Goal: Task Accomplishment & Management: Manage account settings

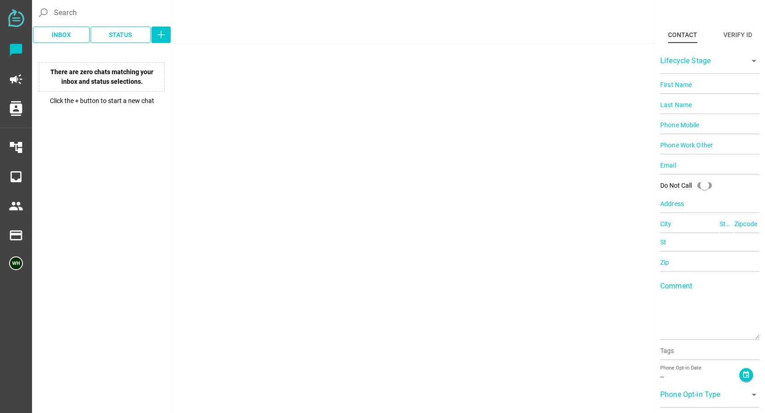
click at [76, 170] on div at bounding box center [102, 310] width 140 height 367
click at [13, 266] on img at bounding box center [16, 263] width 14 height 14
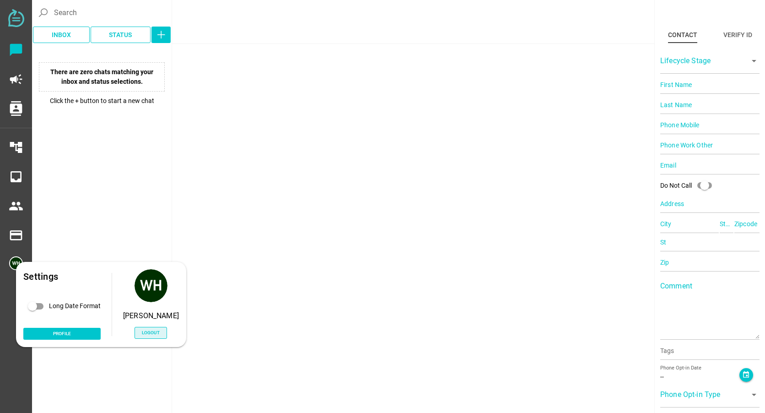
click at [151, 336] on span "Logout" at bounding box center [151, 333] width 18 height 8
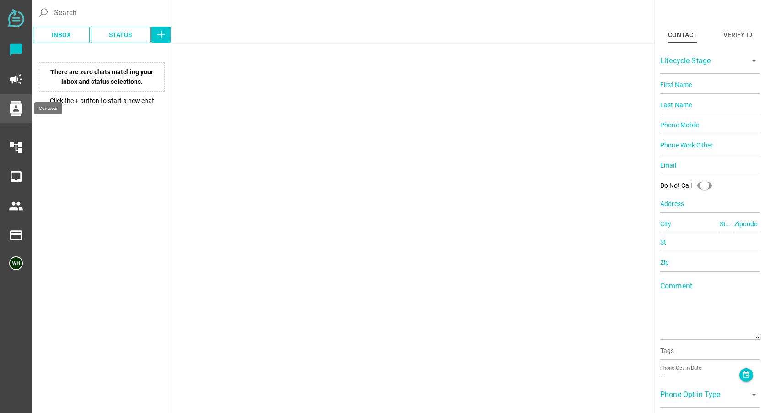
drag, startPoint x: 16, startPoint y: 105, endPoint x: 26, endPoint y: 105, distance: 9.6
click at [16, 105] on icon "contacts" at bounding box center [16, 108] width 15 height 15
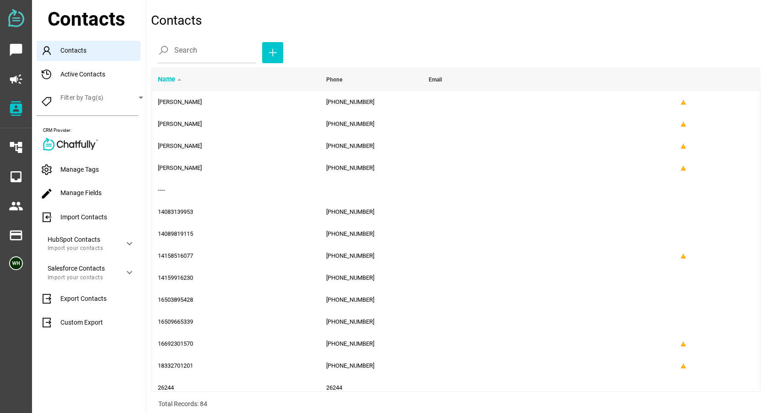
click at [84, 219] on div "Import Contacts" at bounding box center [91, 217] width 109 height 20
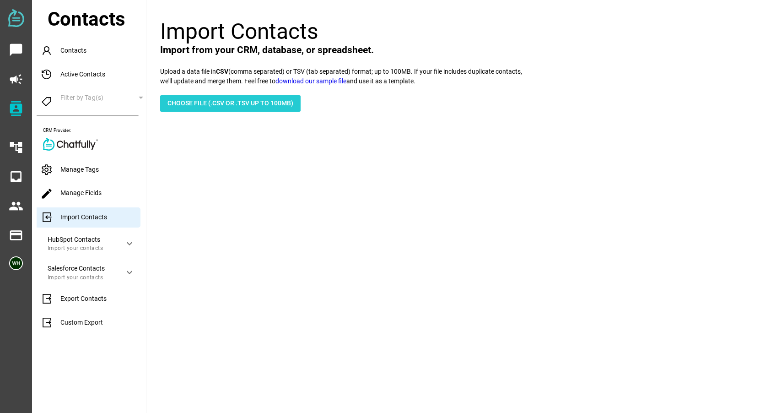
click at [196, 106] on span "Choose File (.csv or .tsv up to 100mb)" at bounding box center [231, 103] width 126 height 11
type input "C:\fakepath\[DATE] Trustee and Power of Attorney [DATE] of Reminder.csv"
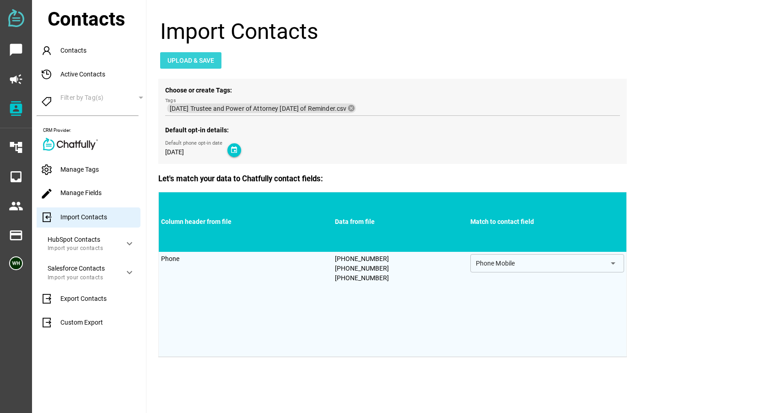
click at [205, 58] on span "Upload & Save" at bounding box center [191, 60] width 47 height 11
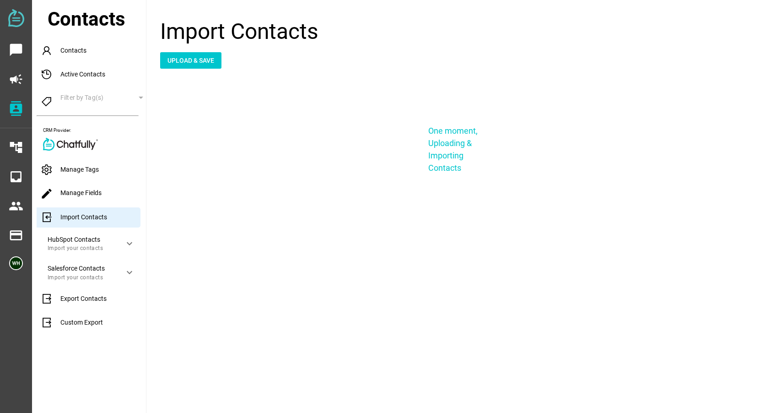
click at [91, 166] on div "Manage Tags" at bounding box center [91, 170] width 109 height 20
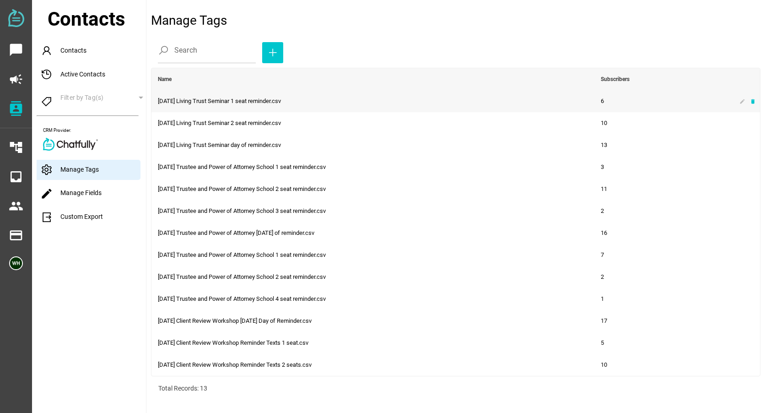
click at [755, 101] on icon "delete" at bounding box center [753, 101] width 6 height 6
click at [750, 99] on icon "delete" at bounding box center [753, 101] width 6 height 6
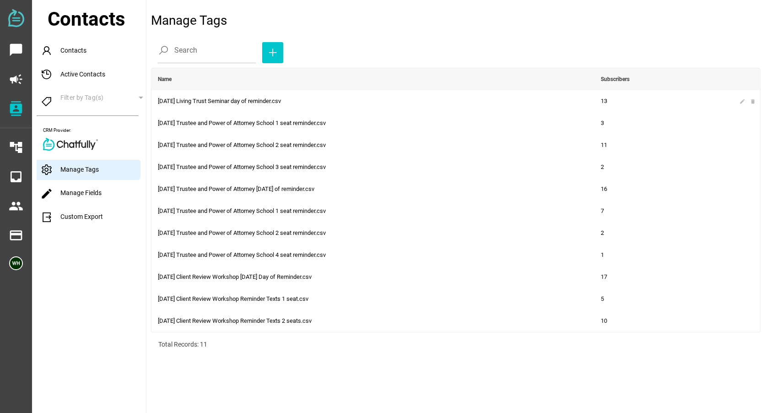
click at [753, 100] on icon "delete" at bounding box center [753, 101] width 6 height 6
click at [751, 102] on icon "delete" at bounding box center [753, 101] width 6 height 6
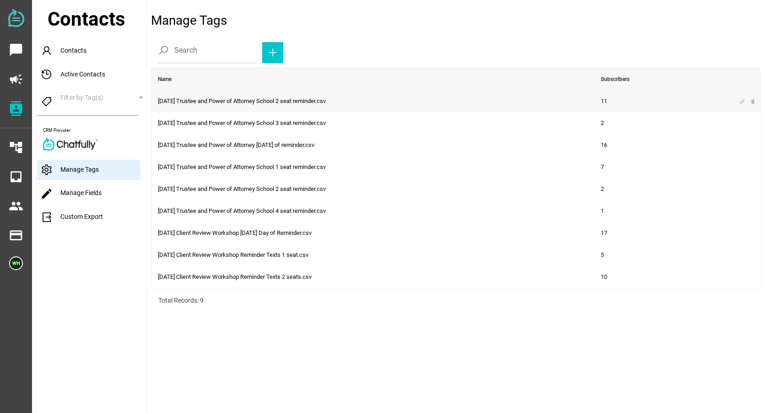
click at [758, 102] on span "delete" at bounding box center [753, 101] width 11 height 7
click at [752, 102] on icon "delete" at bounding box center [753, 101] width 6 height 6
click at [750, 102] on icon "delete" at bounding box center [753, 101] width 6 height 6
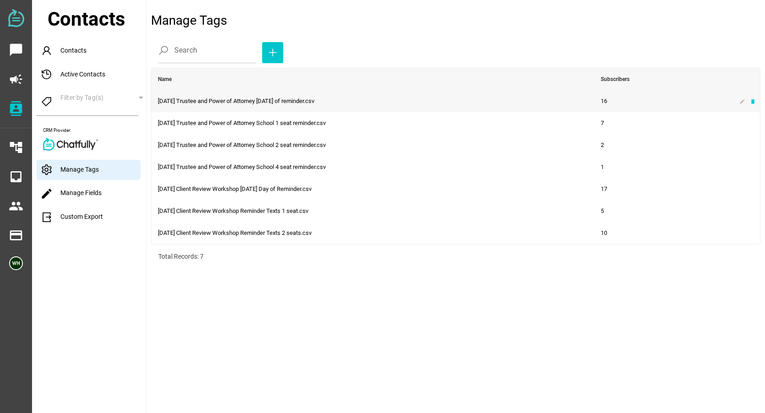
click at [752, 101] on icon "delete" at bounding box center [753, 101] width 6 height 6
click at [755, 165] on icon "delete" at bounding box center [753, 167] width 6 height 6
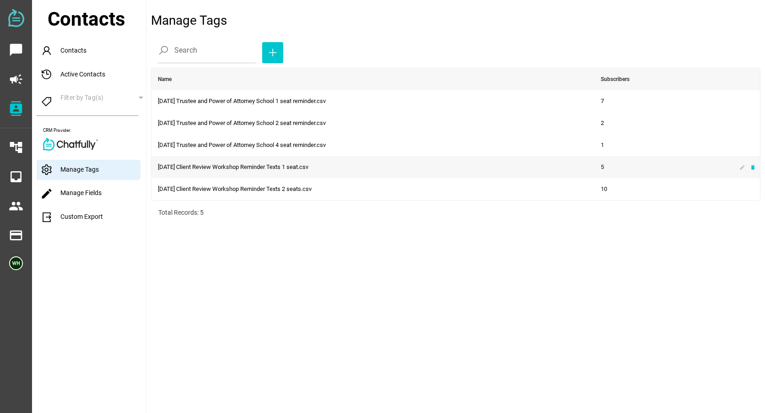
click at [752, 166] on icon "delete" at bounding box center [753, 167] width 6 height 6
click at [753, 168] on icon "delete" at bounding box center [753, 167] width 6 height 6
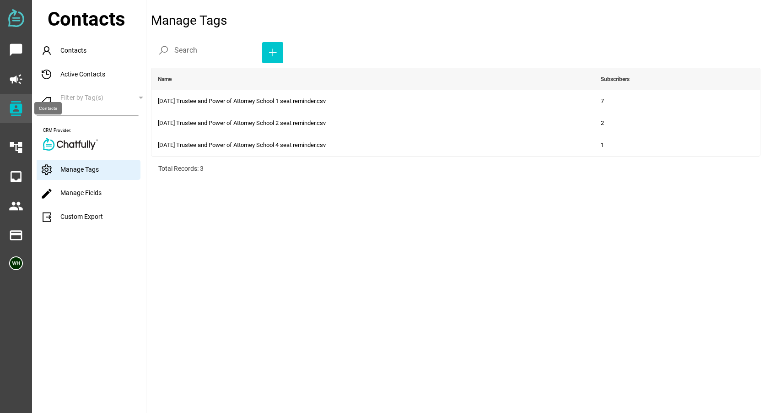
click at [16, 103] on icon "contacts" at bounding box center [16, 108] width 15 height 15
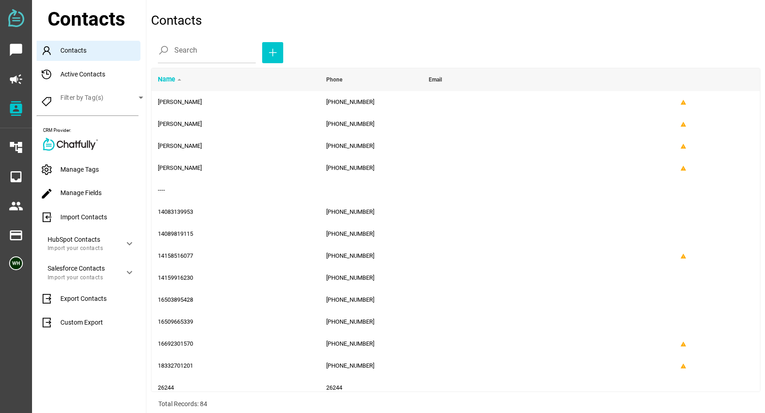
click at [93, 216] on div "Import Contacts" at bounding box center [91, 217] width 109 height 20
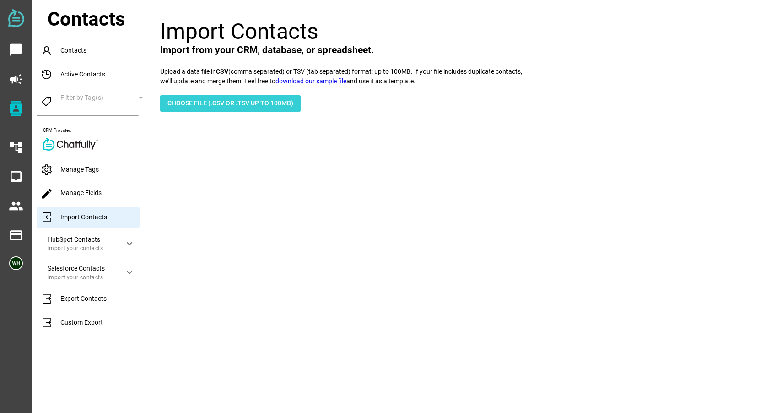
click at [203, 111] on span "Choose File (.csv or .tsv up to 100mb)" at bounding box center [230, 103] width 141 height 16
type input "C:\fakepath\[DATE] Trustee and Power of Attorney [DATE] of Reminder.csv"
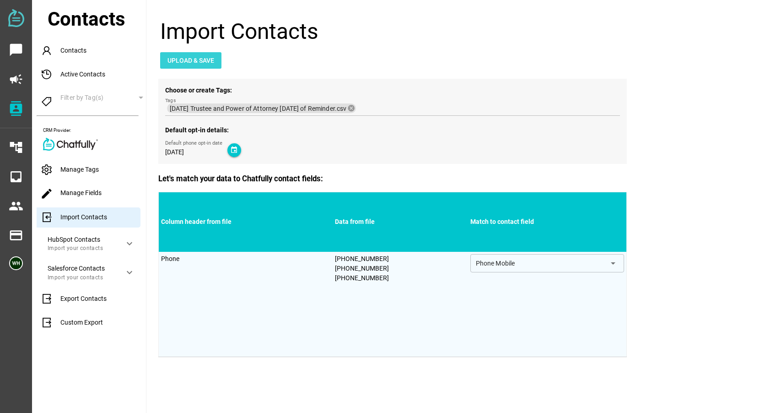
click at [193, 55] on span "Upload & Save" at bounding box center [191, 60] width 47 height 11
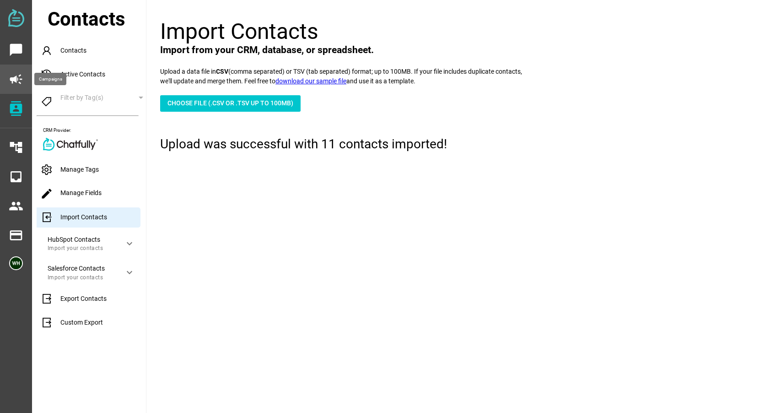
click at [16, 78] on icon "campaign" at bounding box center [16, 79] width 15 height 15
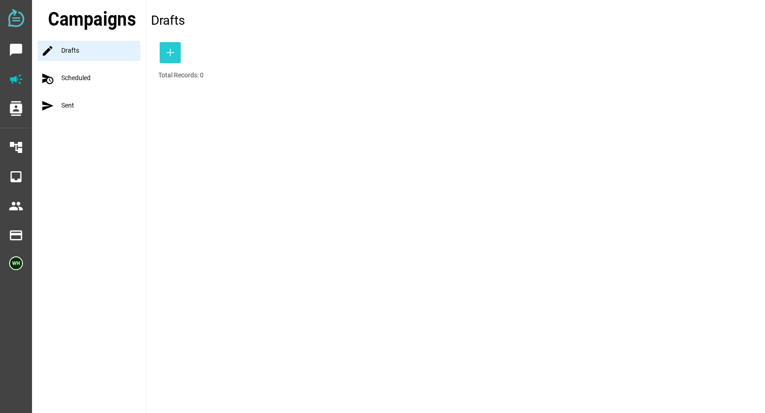
click at [175, 49] on icon "button" at bounding box center [170, 52] width 11 height 11
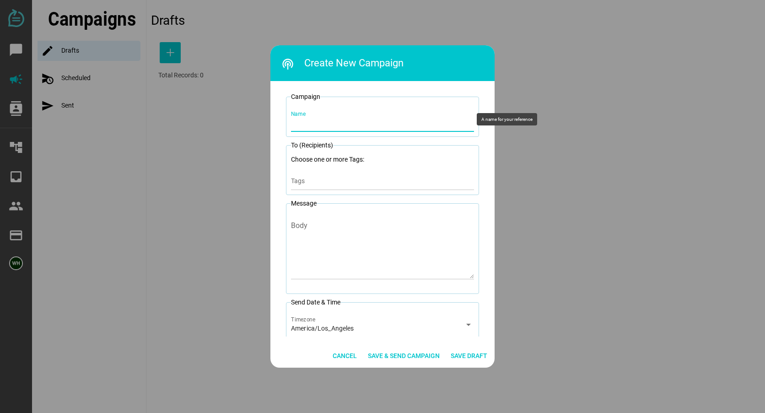
click at [336, 122] on input "Name" at bounding box center [382, 119] width 183 height 26
click at [414, 120] on input "8-26-25 Trustee School 4 seat reminder" at bounding box center [382, 119] width 183 height 26
drag, startPoint x: 414, startPoint y: 120, endPoint x: 359, endPoint y: 122, distance: 54.5
click at [359, 122] on input "8-26-25 Trustee School 4 seat reminder" at bounding box center [382, 119] width 183 height 26
type input "8-26-25 Trustee School Day of Reminder"
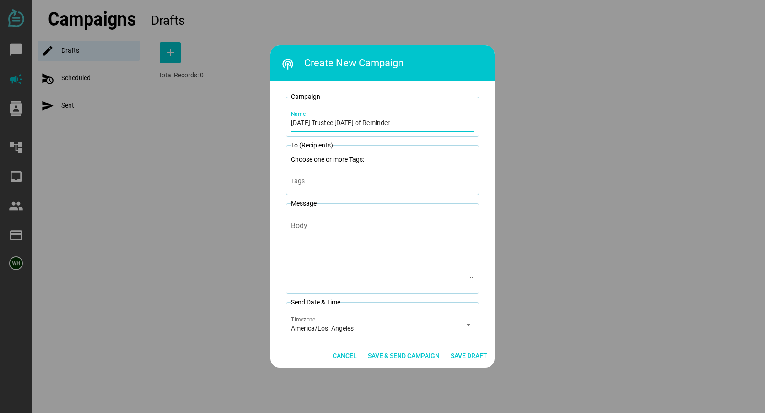
click at [302, 185] on input "Tags" at bounding box center [382, 183] width 183 height 11
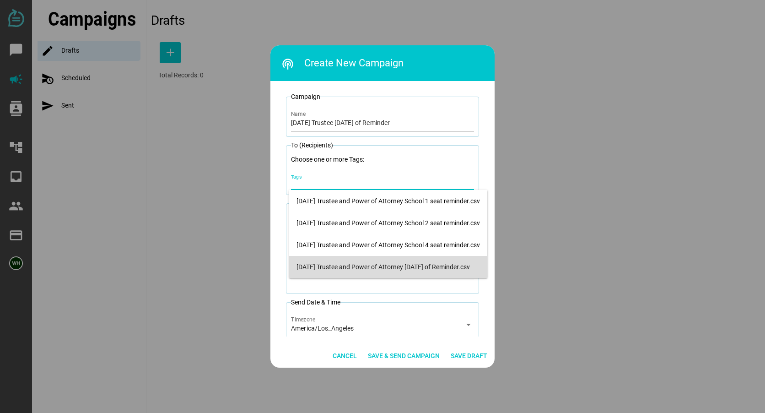
click at [362, 264] on div "[DATE] Trustee and Power of Attorney [DATE] of Reminder.csv" at bounding box center [389, 267] width 184 height 8
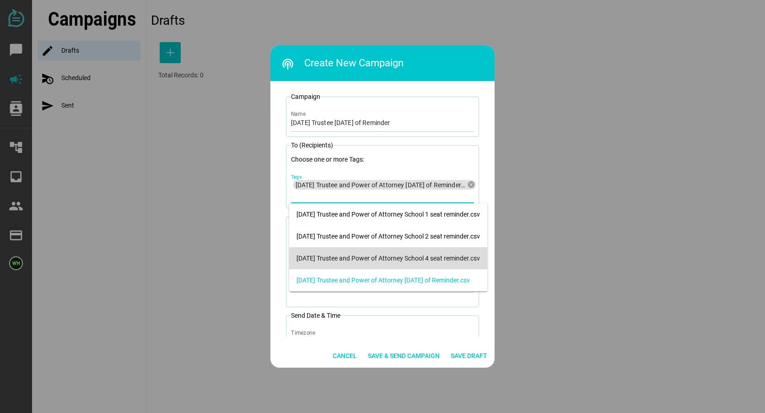
click at [564, 201] on div at bounding box center [382, 206] width 765 height 413
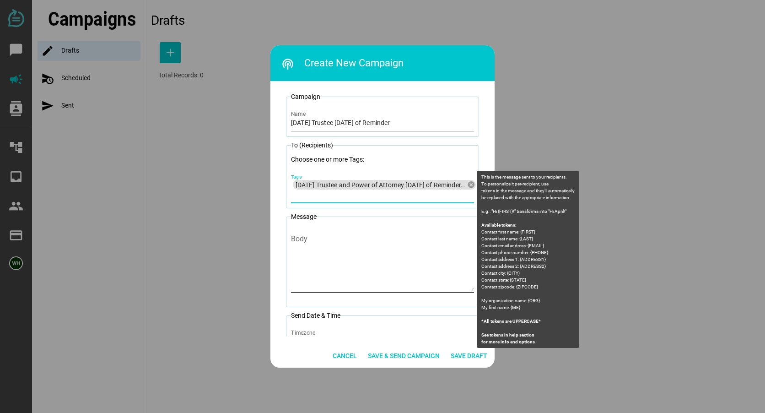
click at [298, 245] on textarea "Body" at bounding box center [382, 265] width 183 height 54
paste textarea "Litherland Kennedy Law: We look forward to seeing you today for the Trustee Sch…"
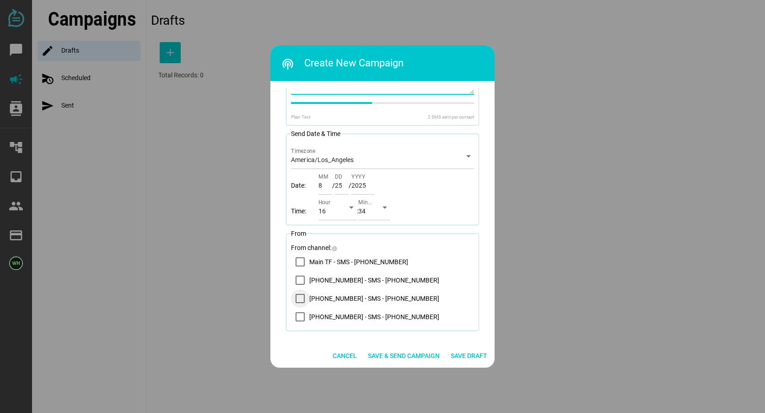
scroll to position [202, 0]
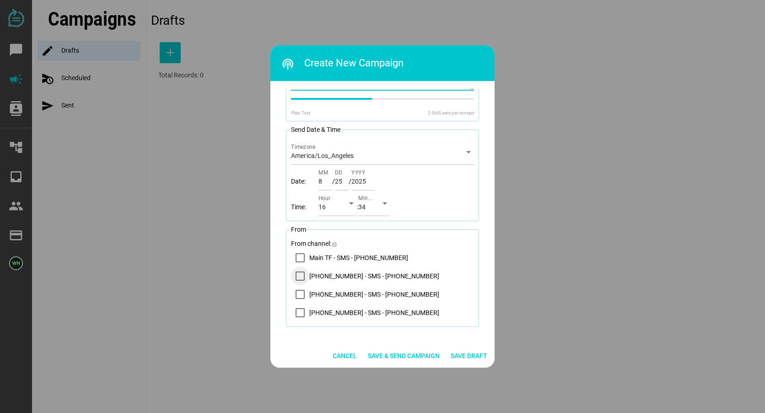
type textarea "Litherland Kennedy Law: We look forward to seeing you today for the Trustee Sch…"
click at [299, 279] on icon "14083569200 - SMS - (408) 356-9200" at bounding box center [300, 275] width 7 height 7
click at [339, 180] on input "25" at bounding box center [342, 178] width 14 height 26
click at [345, 180] on input "26" at bounding box center [342, 178] width 14 height 26
click at [341, 210] on div "arrow_drop_down" at bounding box center [349, 203] width 16 height 26
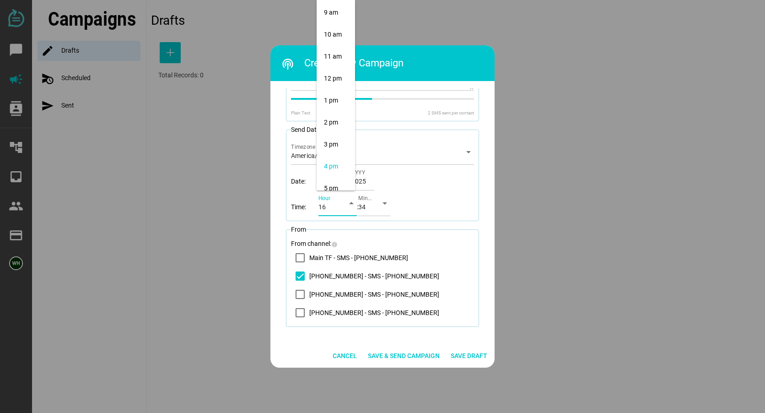
scroll to position [195, 0]
click at [332, 74] on div "12 pm" at bounding box center [336, 79] width 24 height 15
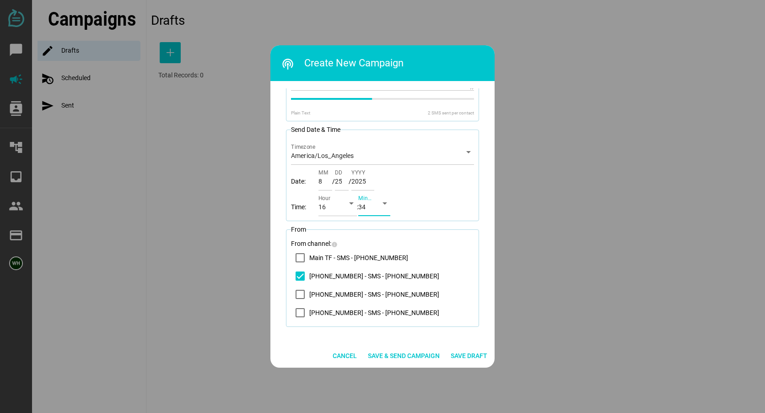
click at [371, 206] on div "34" at bounding box center [366, 208] width 16 height 15
click at [382, 8] on div "00" at bounding box center [376, 11] width 32 height 22
click at [297, 275] on icon "14083569200 - SMS - (408) 356-9200" at bounding box center [300, 275] width 7 height 7
type input "26"
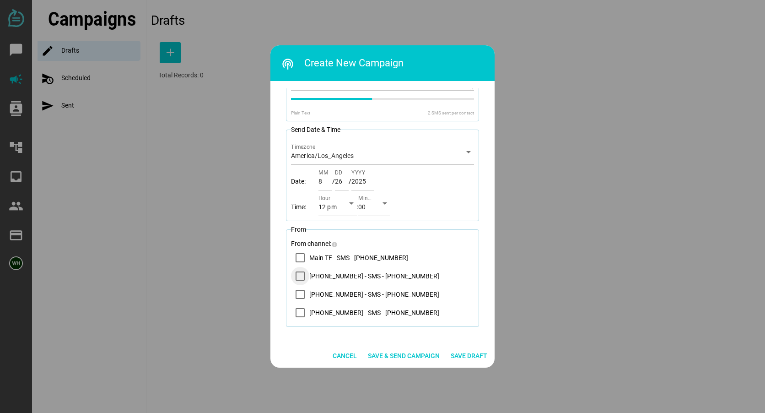
click at [297, 275] on icon "14083569200 - SMS - (408) 356-9200" at bounding box center [300, 275] width 7 height 7
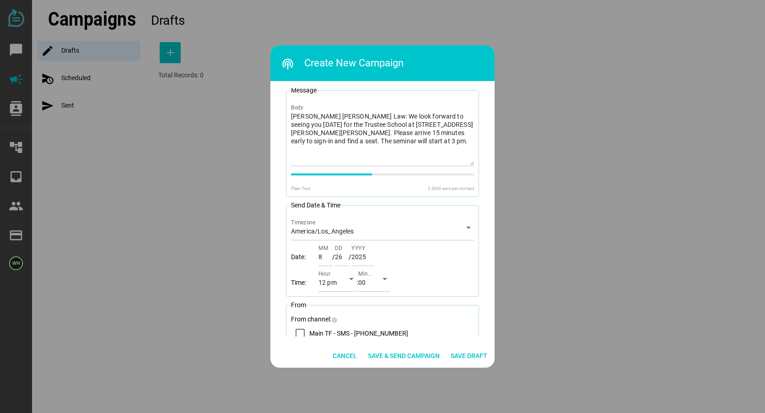
scroll to position [183, 0]
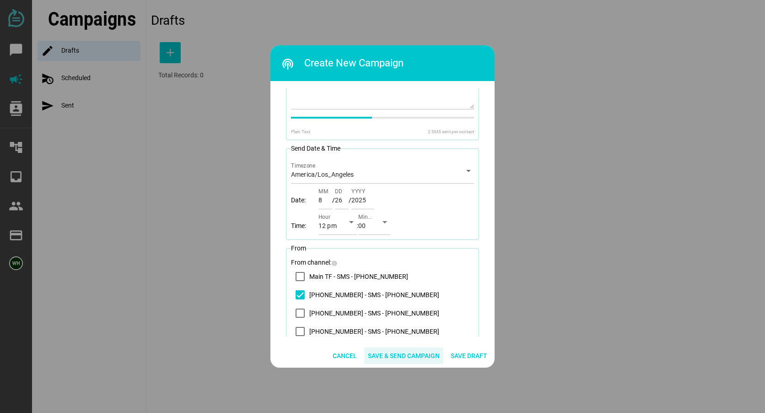
click at [394, 355] on span "Save & Send Campaign" at bounding box center [404, 355] width 72 height 11
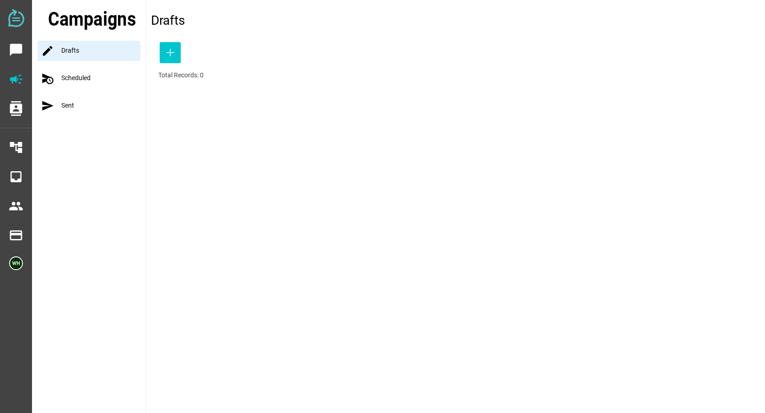
click at [74, 107] on div "send Sent" at bounding box center [92, 106] width 108 height 20
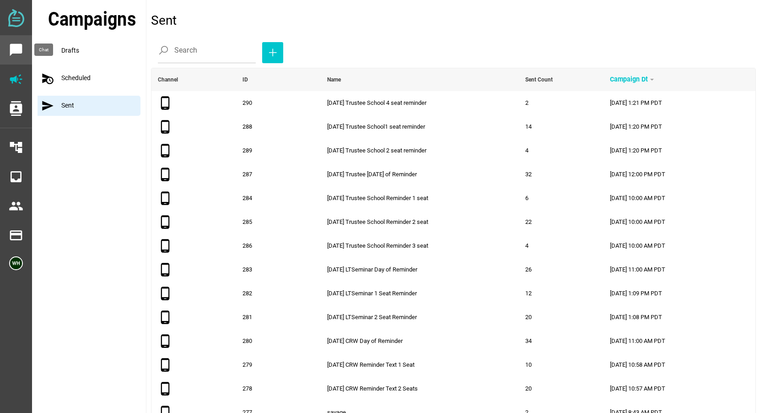
click at [14, 47] on icon "chat_bubble" at bounding box center [16, 50] width 15 height 15
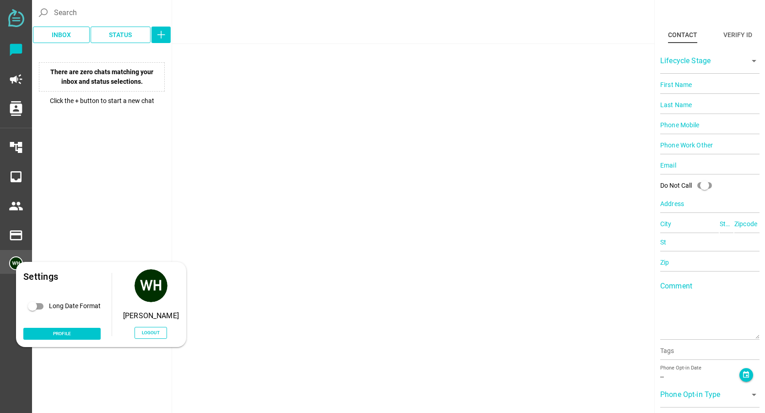
click at [17, 258] on img at bounding box center [16, 263] width 14 height 14
click at [143, 331] on span "Logout" at bounding box center [151, 333] width 33 height 12
